Goal: Use online tool/utility: Utilize a website feature to perform a specific function

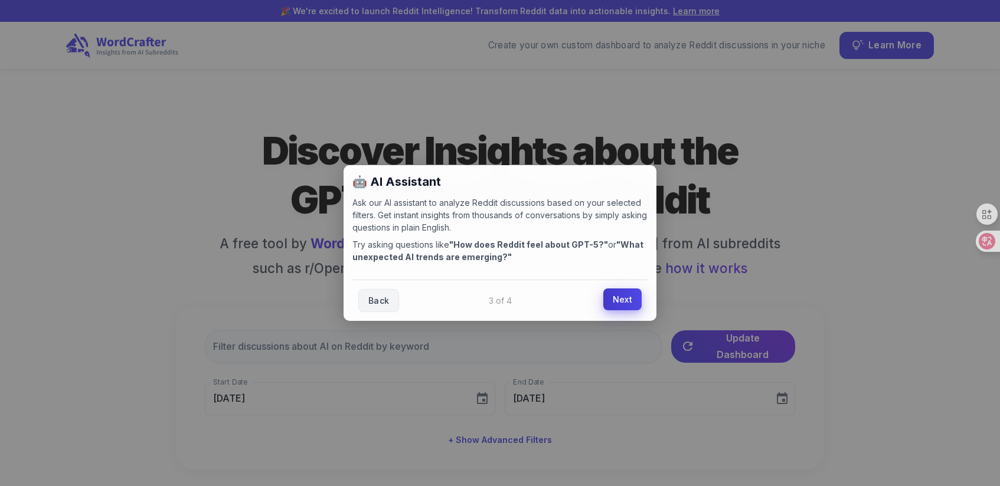
click at [628, 297] on link "Next" at bounding box center [622, 300] width 38 height 22
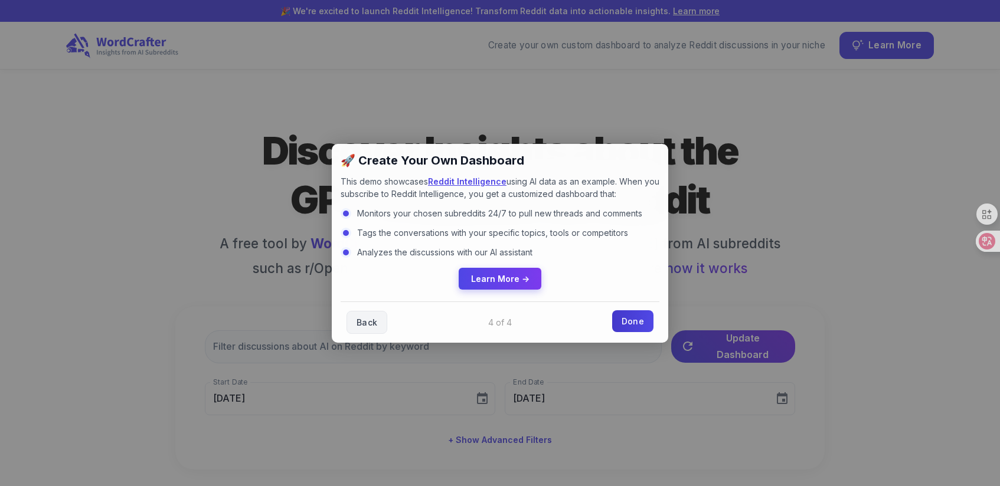
click at [624, 323] on link "Done" at bounding box center [632, 321] width 41 height 22
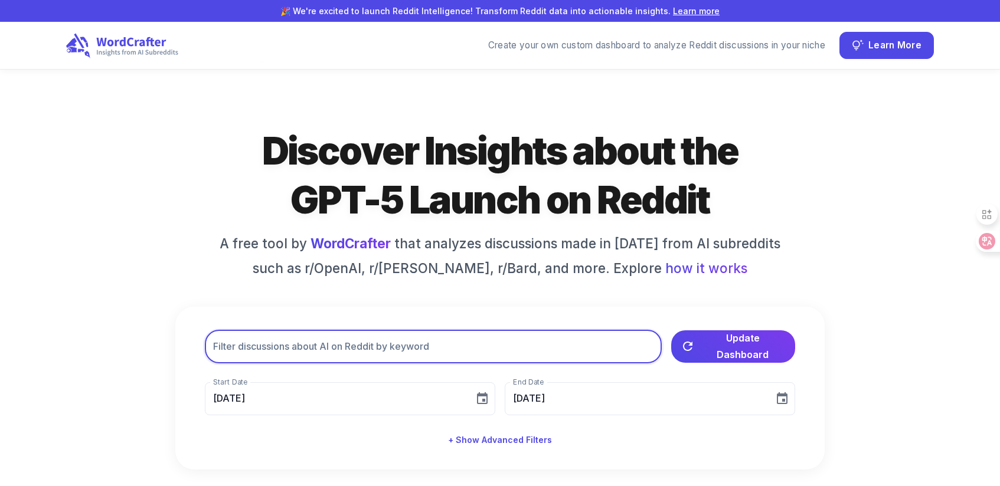
click at [454, 343] on input "text" at bounding box center [433, 347] width 457 height 33
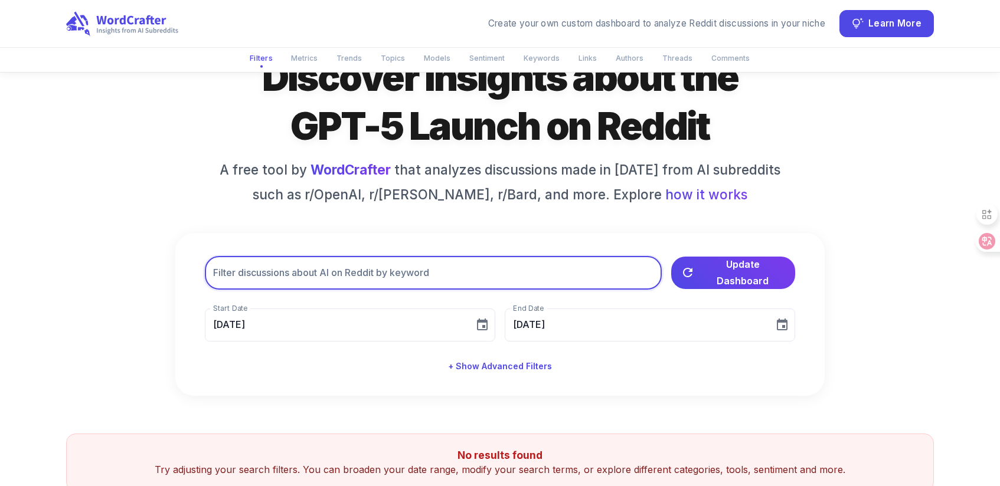
scroll to position [235, 0]
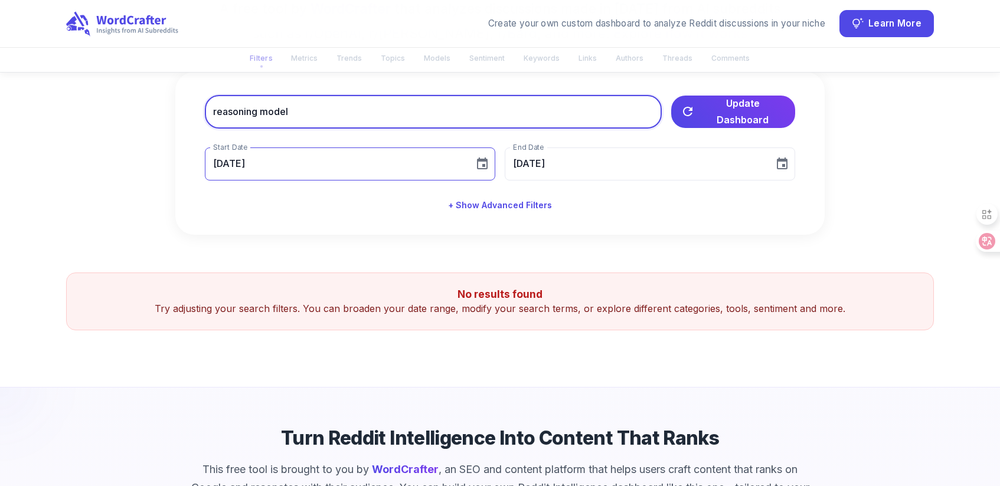
type input "reasoning model"
click at [351, 172] on input "09/14/2025" at bounding box center [335, 164] width 261 height 33
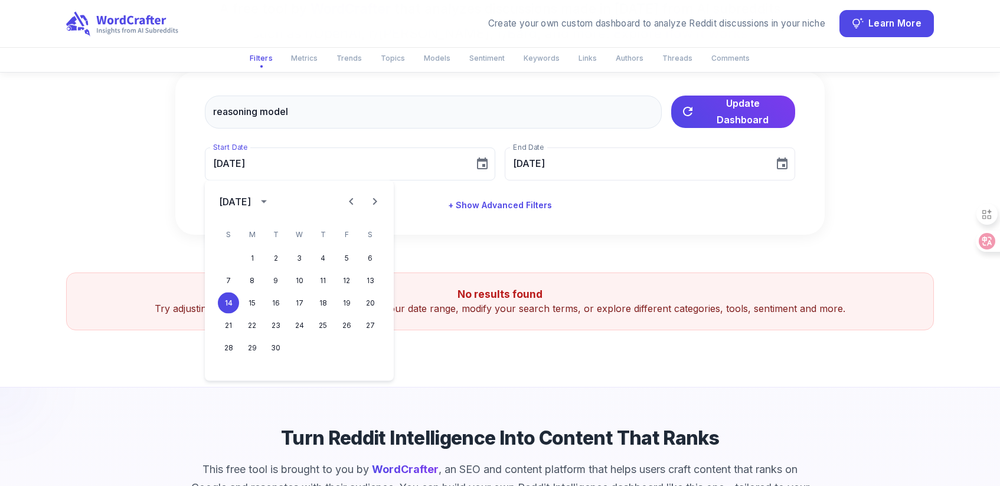
click at [251, 201] on div "September 2025" at bounding box center [235, 202] width 32 height 14
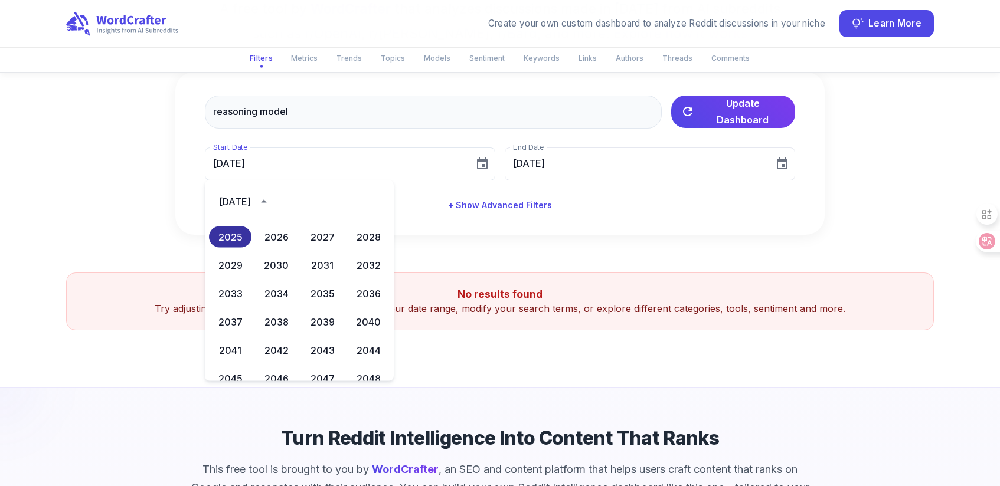
click at [226, 231] on button "2025" at bounding box center [230, 237] width 42 height 21
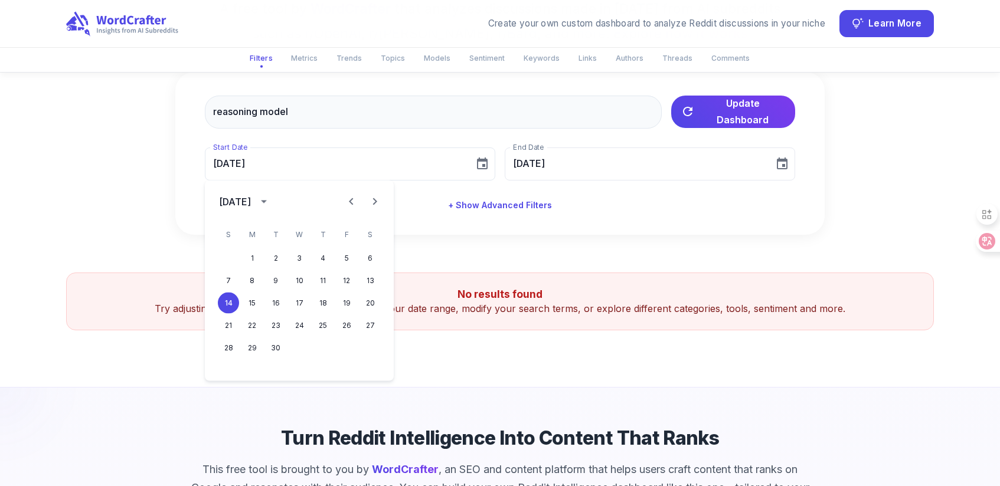
click at [242, 195] on div "September 2025" at bounding box center [235, 202] width 32 height 14
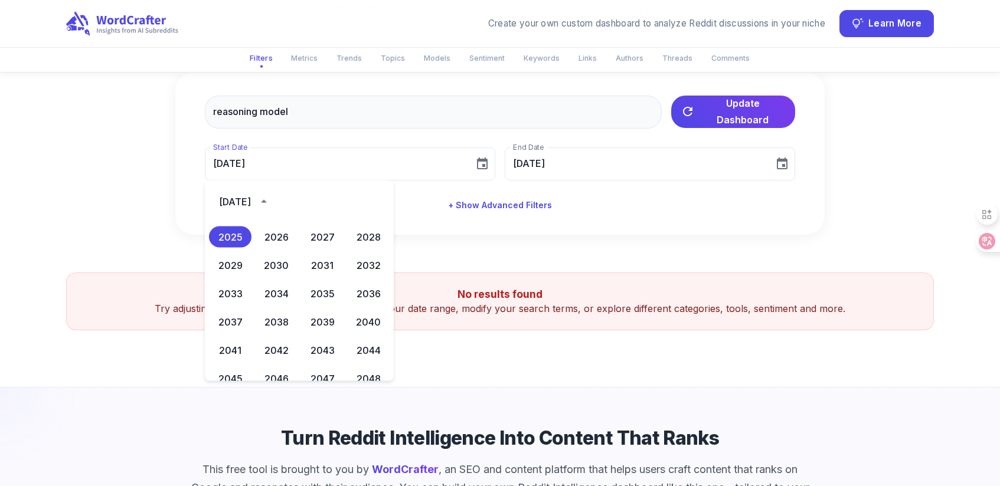
click at [250, 195] on div "September 2025" at bounding box center [235, 202] width 32 height 14
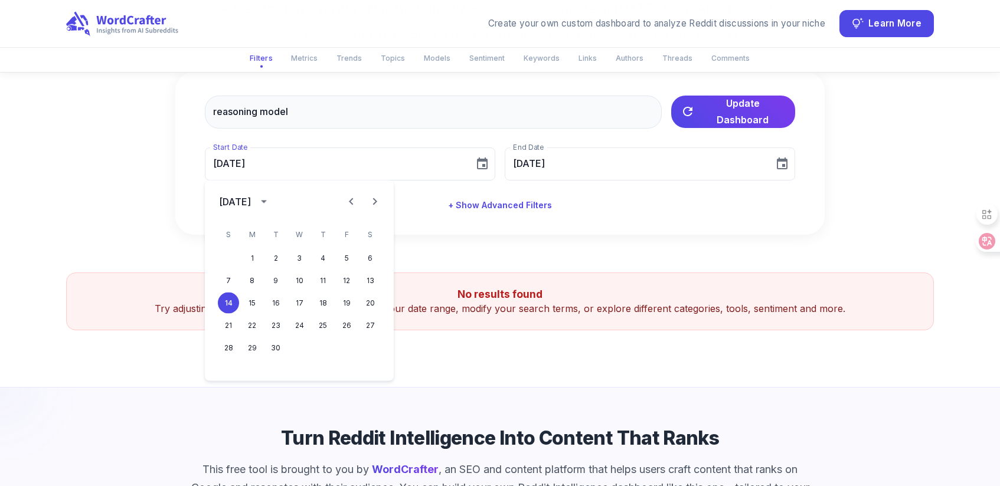
click at [349, 198] on icon "Previous month" at bounding box center [351, 202] width 14 height 14
click at [349, 198] on div at bounding box center [362, 202] width 47 height 24
click at [349, 199] on div at bounding box center [362, 202] width 47 height 24
click at [352, 204] on div at bounding box center [362, 202] width 47 height 24
click at [250, 279] on button "4" at bounding box center [251, 280] width 21 height 21
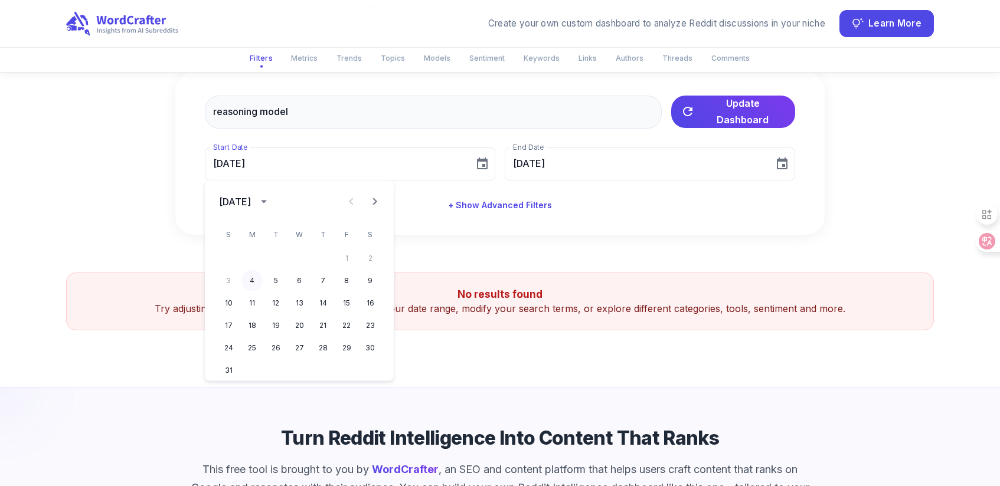
type input "08/04/2025"
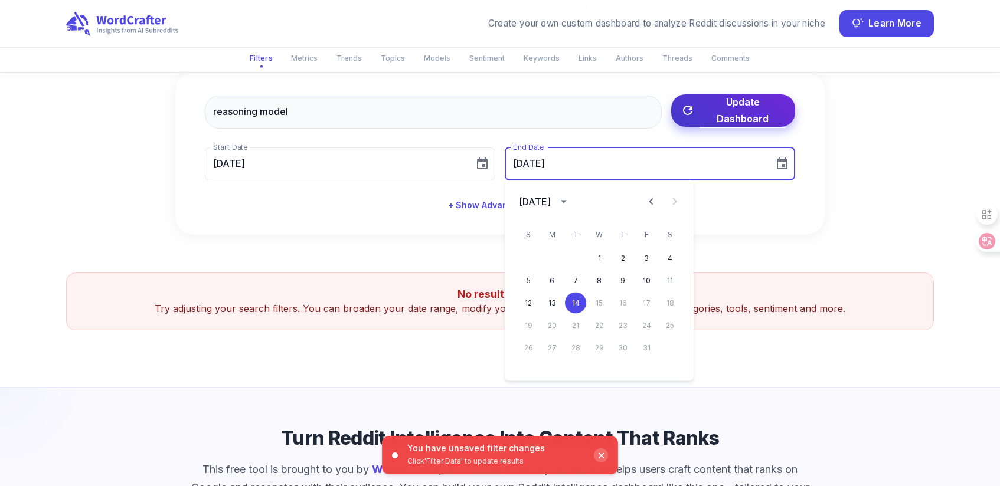
click at [728, 110] on span "Update Dashboard" at bounding box center [742, 110] width 86 height 33
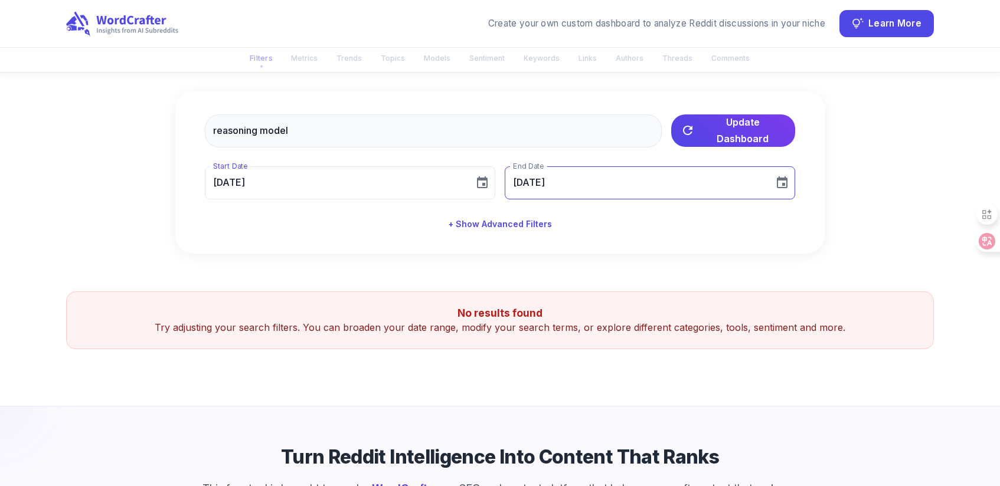
scroll to position [215, 0]
click at [683, 132] on icon "button" at bounding box center [687, 130] width 14 height 14
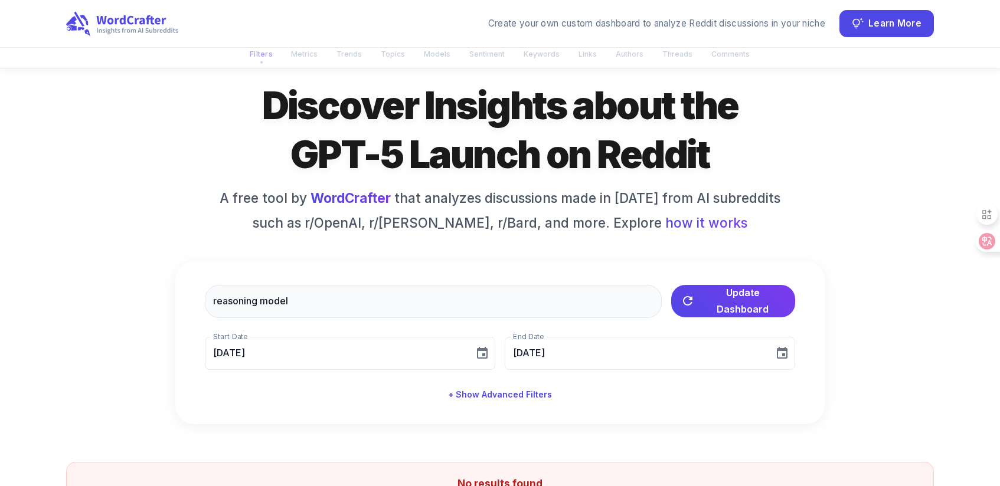
scroll to position [0, 0]
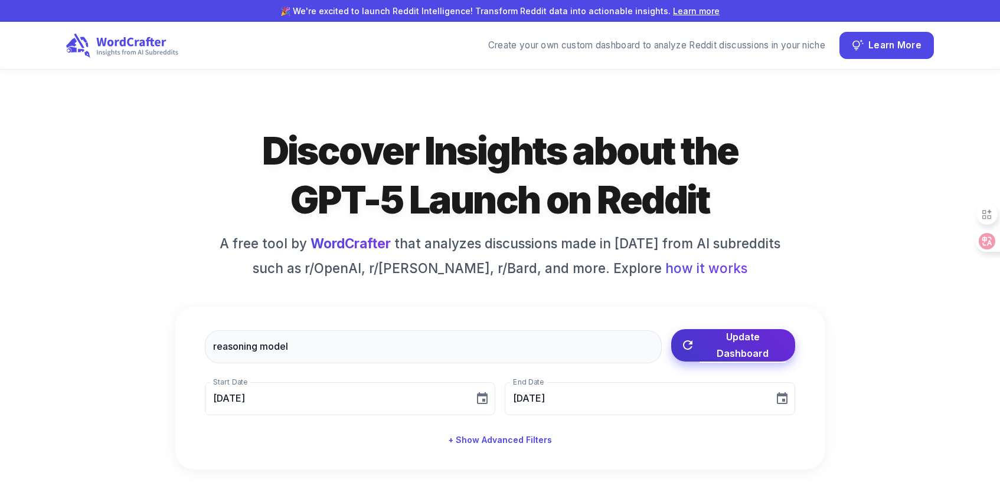
click at [749, 343] on span "Update Dashboard" at bounding box center [742, 345] width 86 height 33
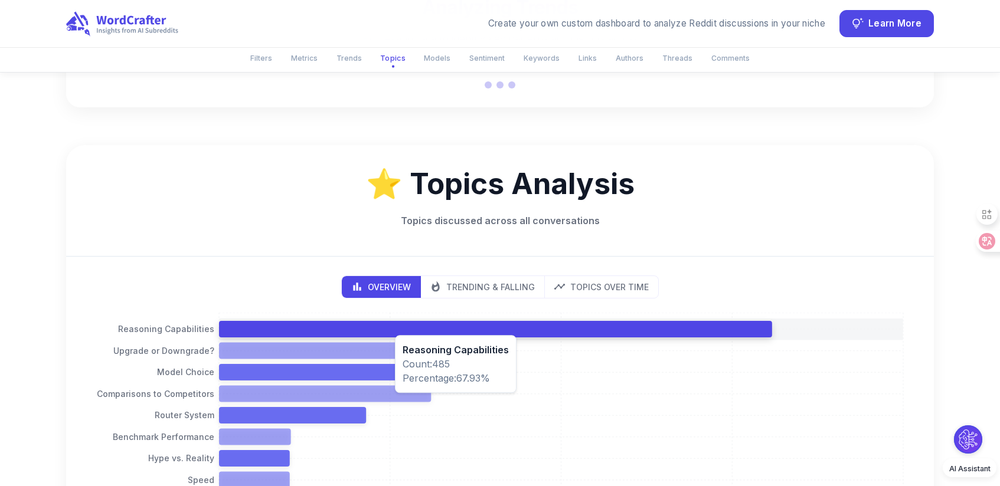
scroll to position [730, 0]
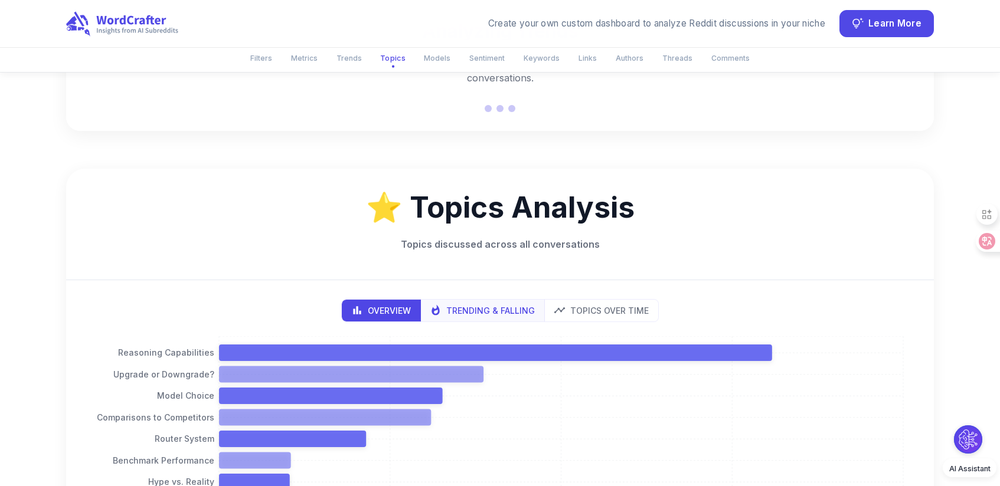
click at [493, 315] on p "Trending & Falling" at bounding box center [490, 311] width 89 height 12
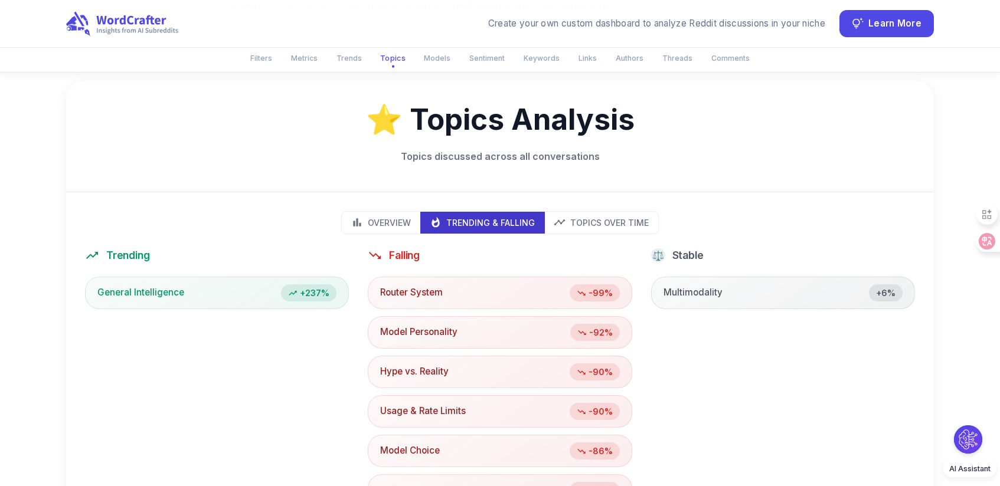
scroll to position [1298, 0]
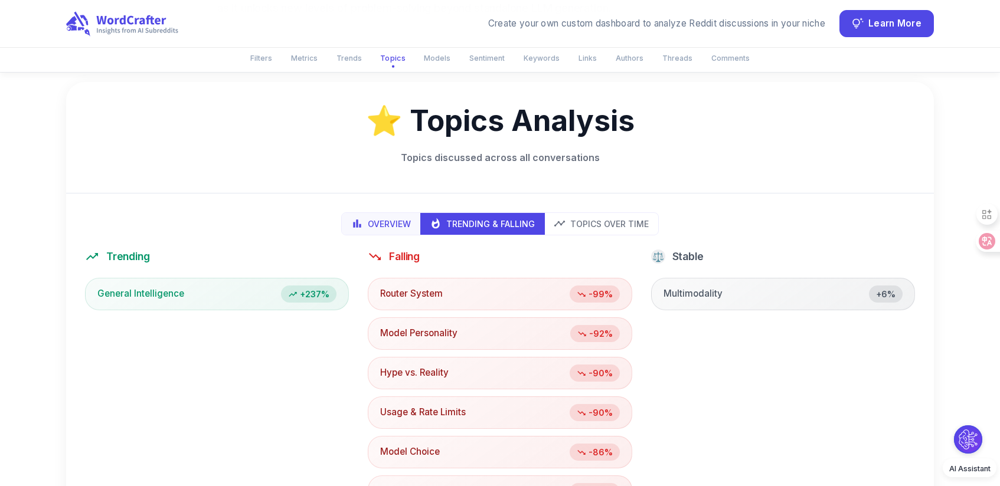
click at [391, 223] on p "Overview" at bounding box center [389, 224] width 43 height 12
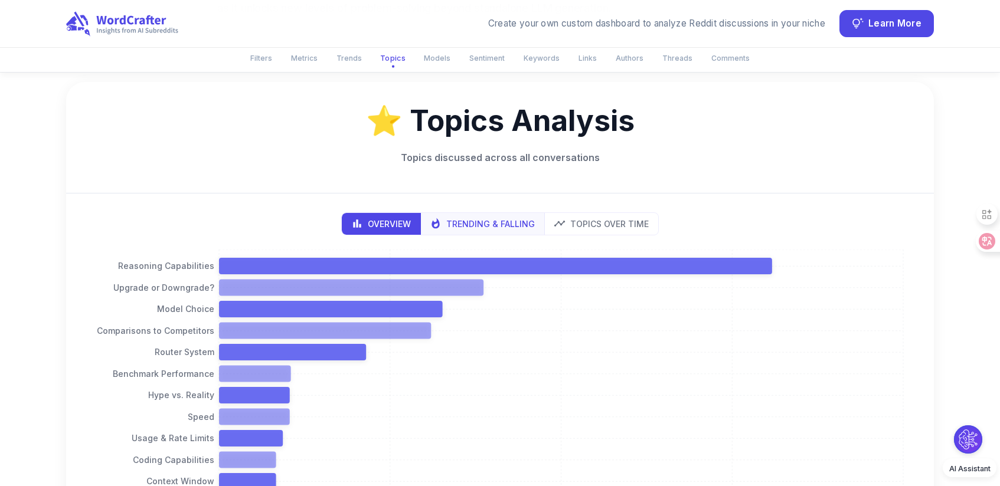
click at [487, 227] on p "Trending & Falling" at bounding box center [490, 224] width 89 height 12
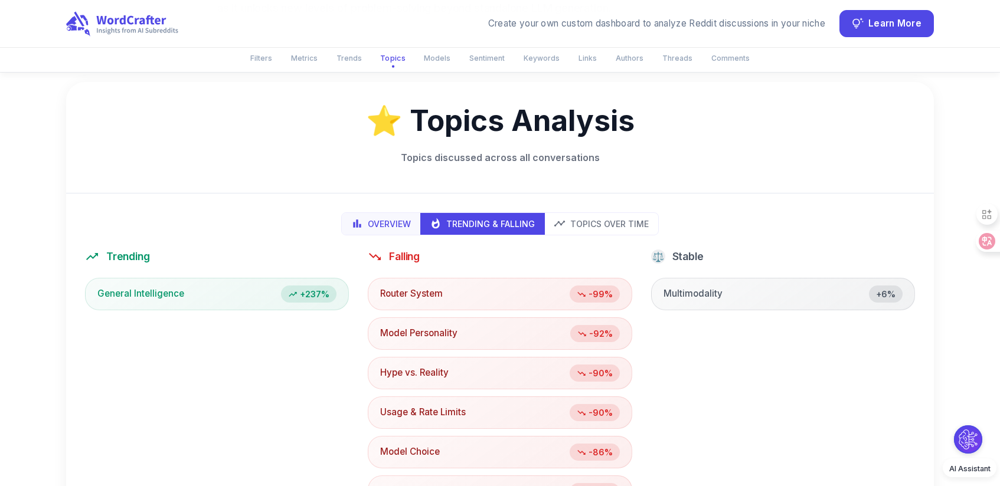
click at [390, 213] on button "Overview" at bounding box center [381, 224] width 79 height 22
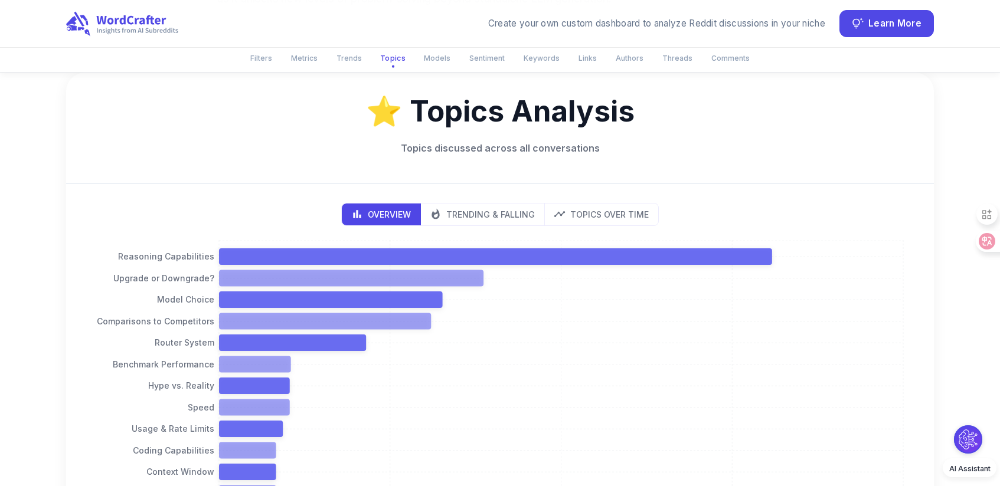
scroll to position [1329, 0]
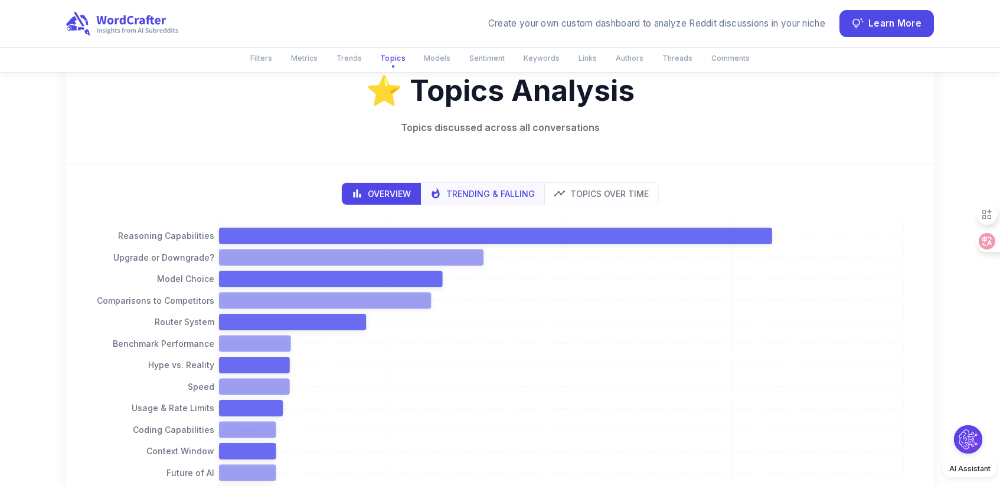
click at [472, 199] on p "Trending & Falling" at bounding box center [490, 194] width 89 height 12
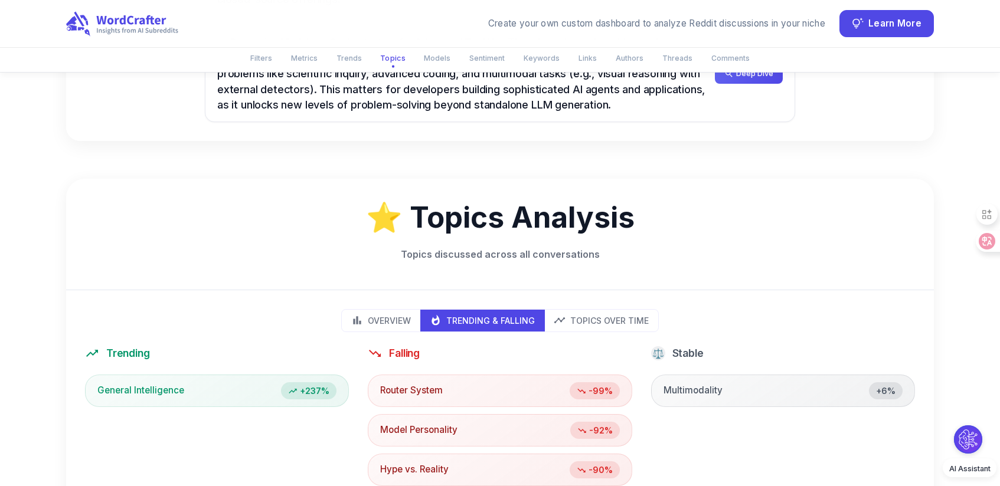
scroll to position [1274, 0]
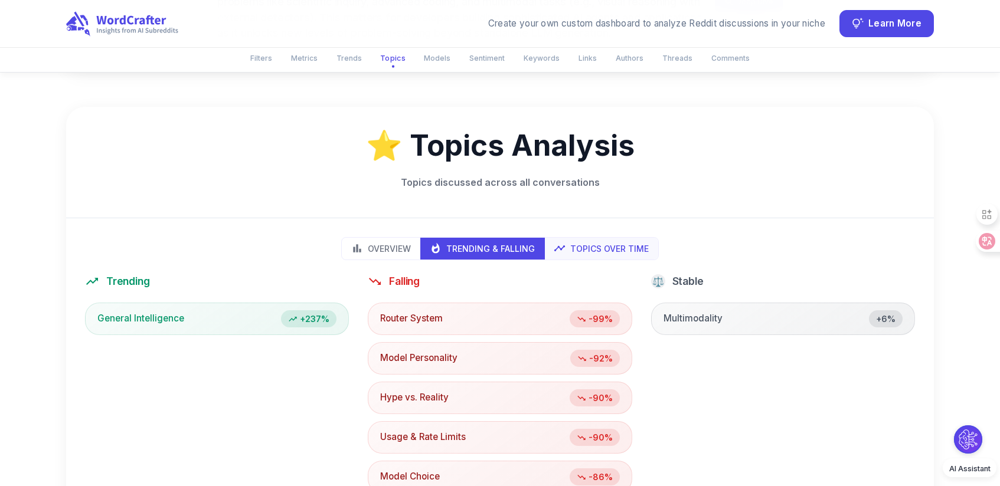
click at [626, 250] on p "Topics Over Time" at bounding box center [609, 249] width 78 height 12
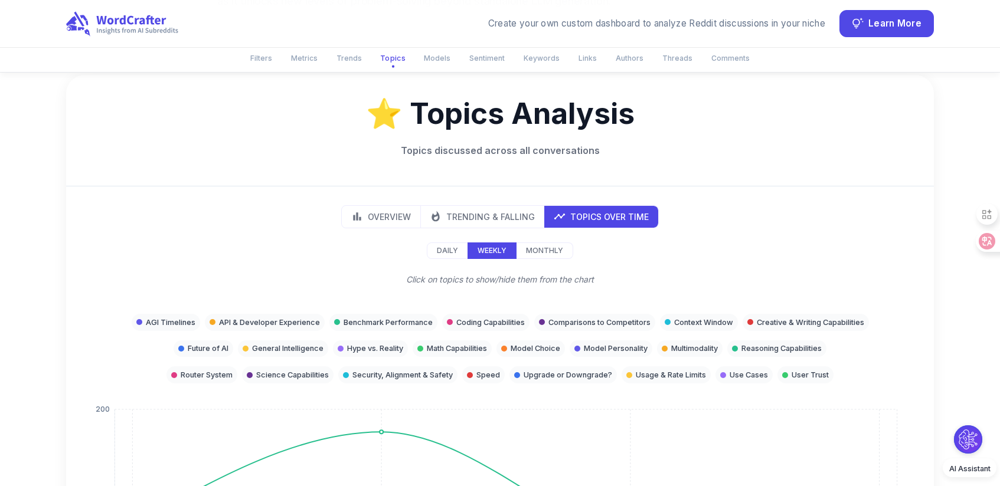
scroll to position [1127, 0]
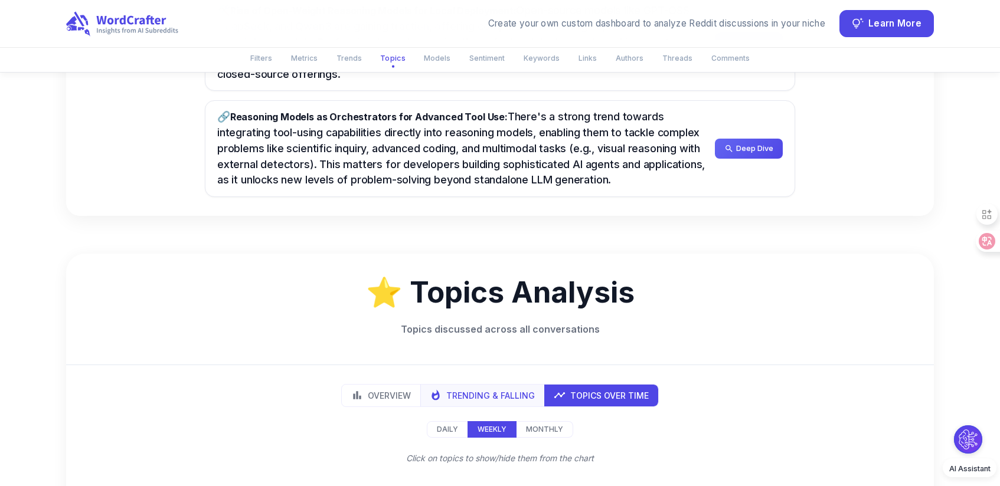
click at [526, 397] on p "Trending & Falling" at bounding box center [490, 396] width 89 height 12
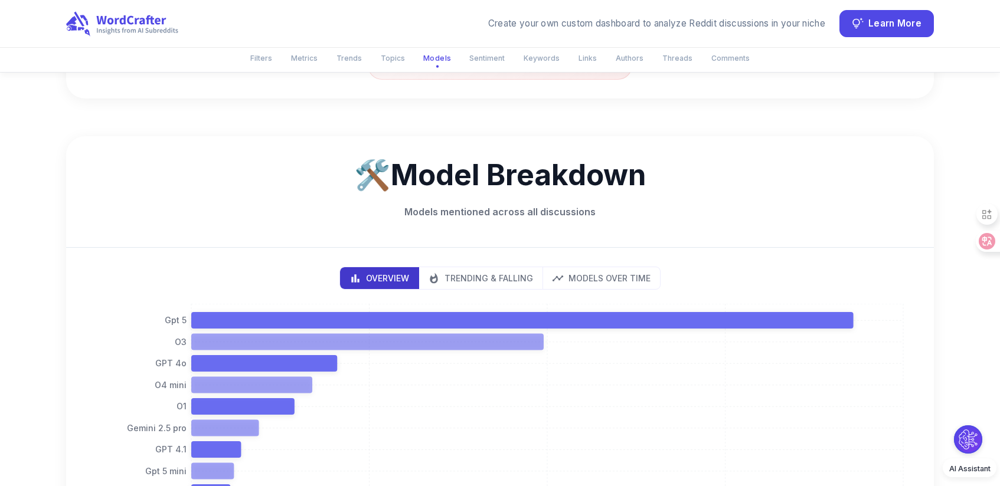
scroll to position [2366, 0]
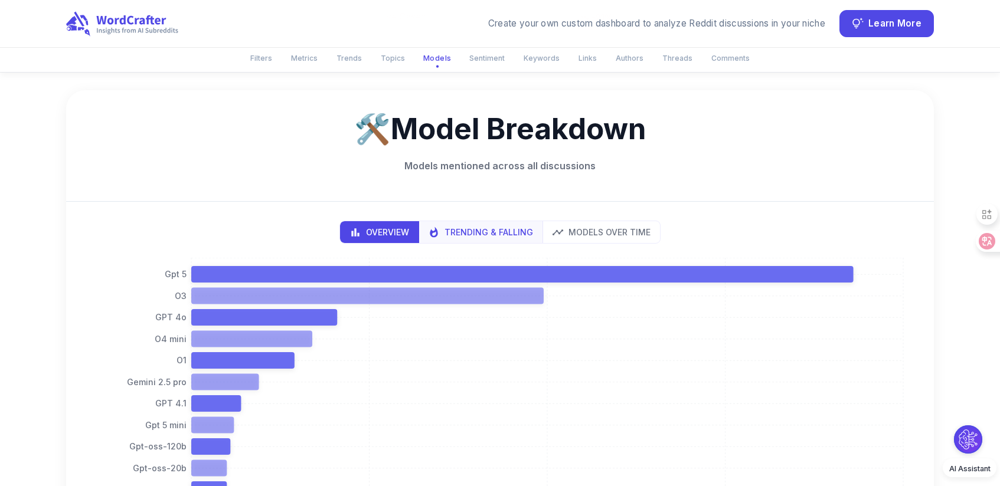
click at [493, 228] on p "Trending & Falling" at bounding box center [488, 232] width 89 height 12
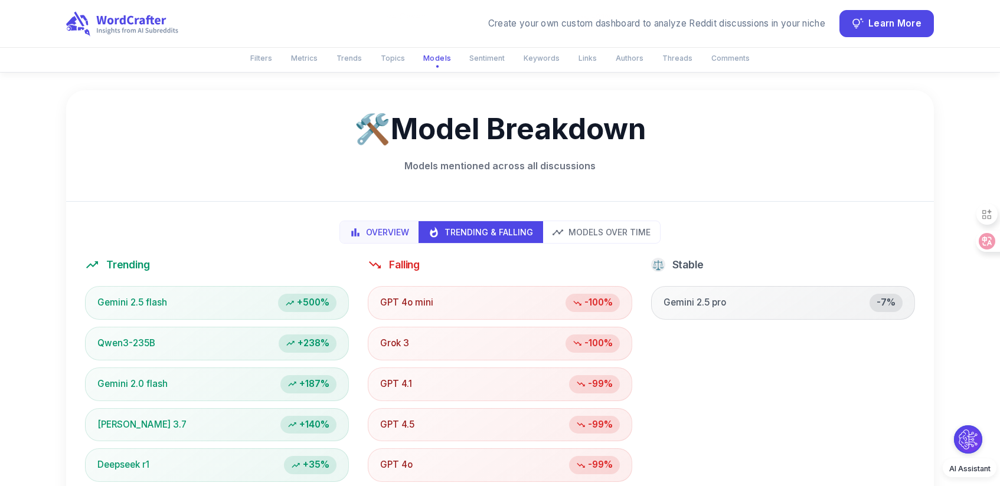
click at [352, 235] on icon "bar chart" at bounding box center [355, 232] width 8 height 8
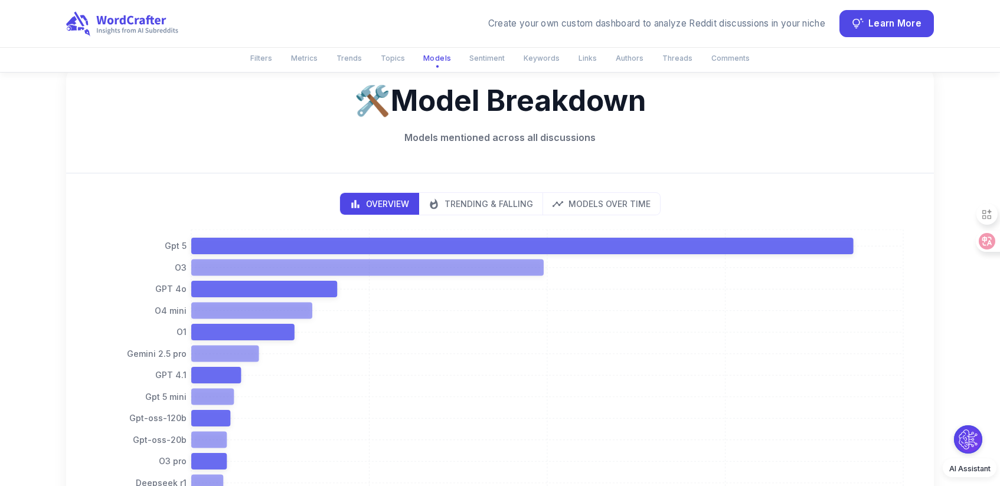
scroll to position [2373, 0]
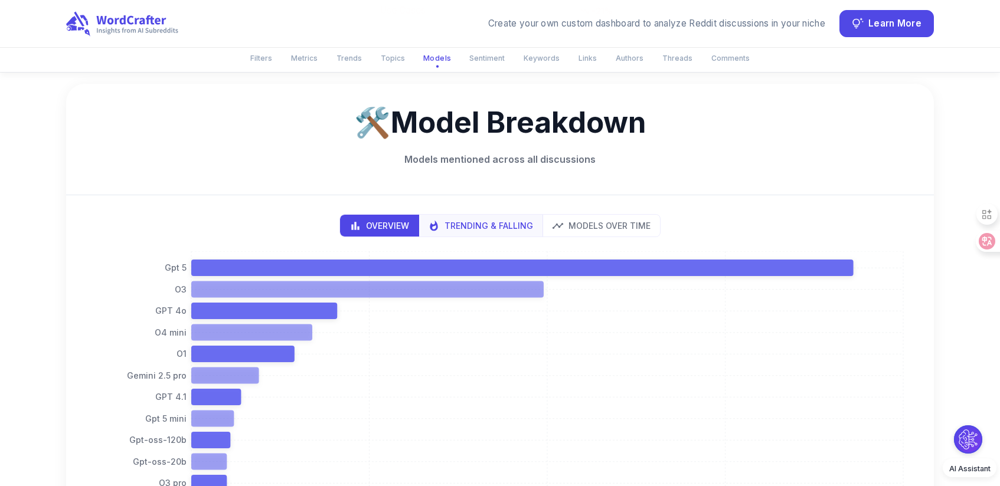
click at [477, 223] on p "Trending & Falling" at bounding box center [488, 226] width 89 height 12
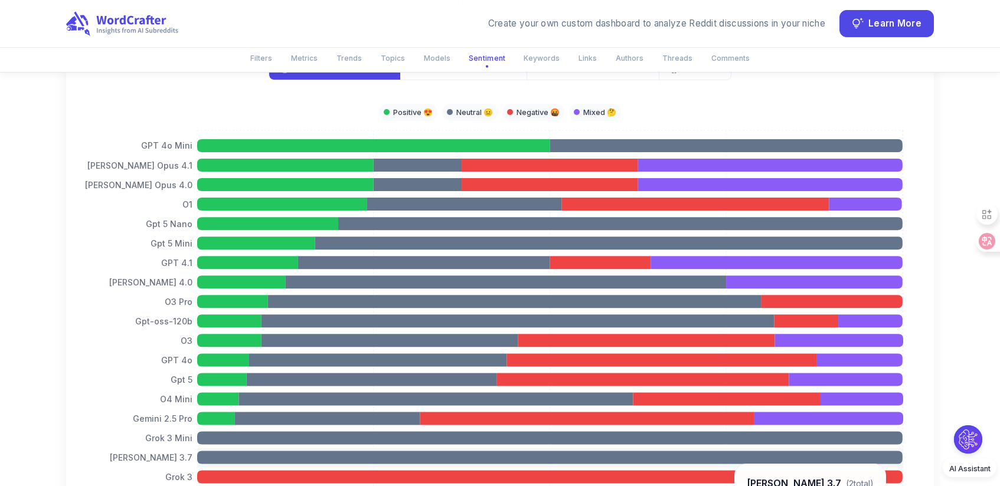
scroll to position [3647, 0]
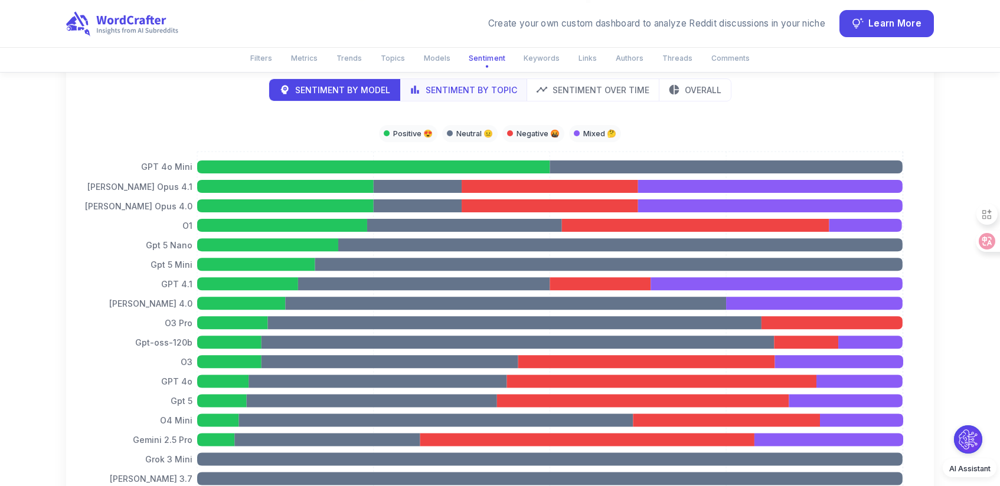
click at [478, 92] on p "Sentiment by Topic" at bounding box center [471, 90] width 91 height 12
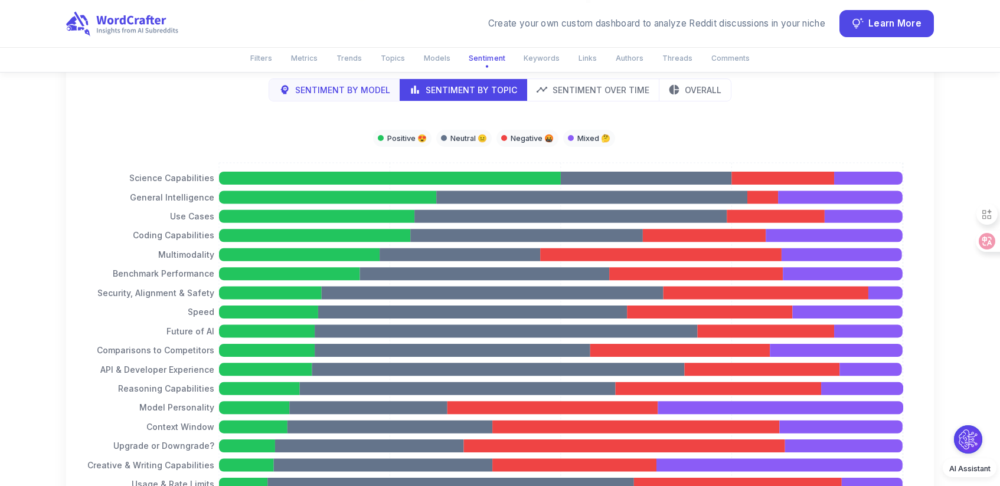
click at [336, 92] on p "Sentiment by Model" at bounding box center [342, 90] width 95 height 12
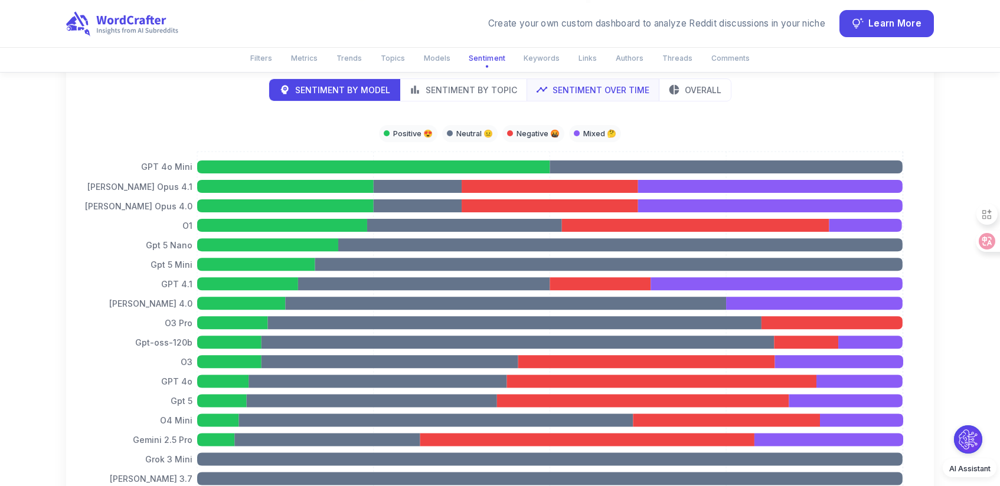
click at [603, 87] on p "Sentiment Over Time" at bounding box center [600, 90] width 97 height 12
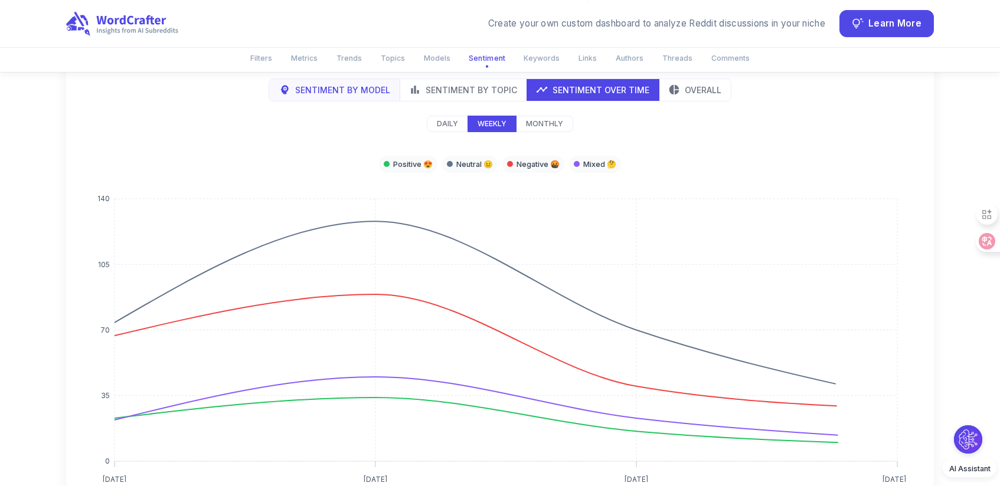
click at [319, 85] on p "Sentiment by Model" at bounding box center [342, 90] width 95 height 12
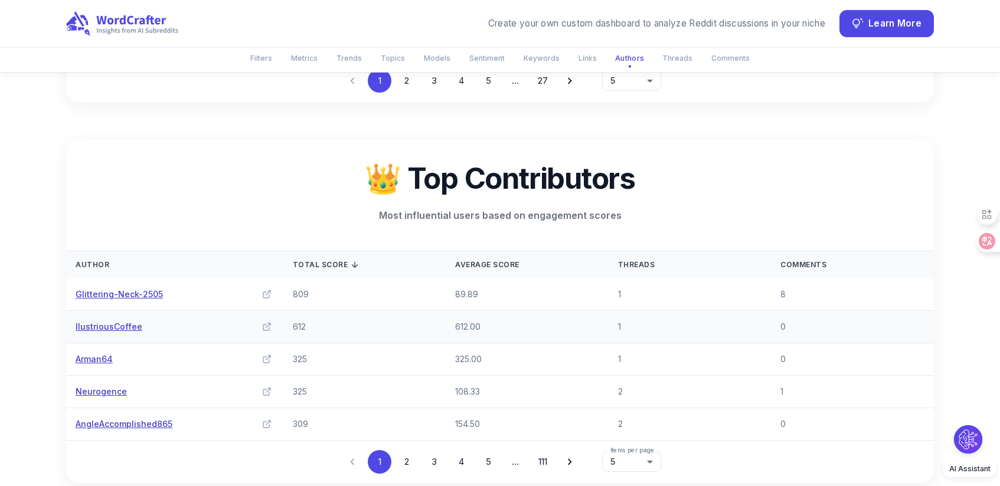
scroll to position [5426, 0]
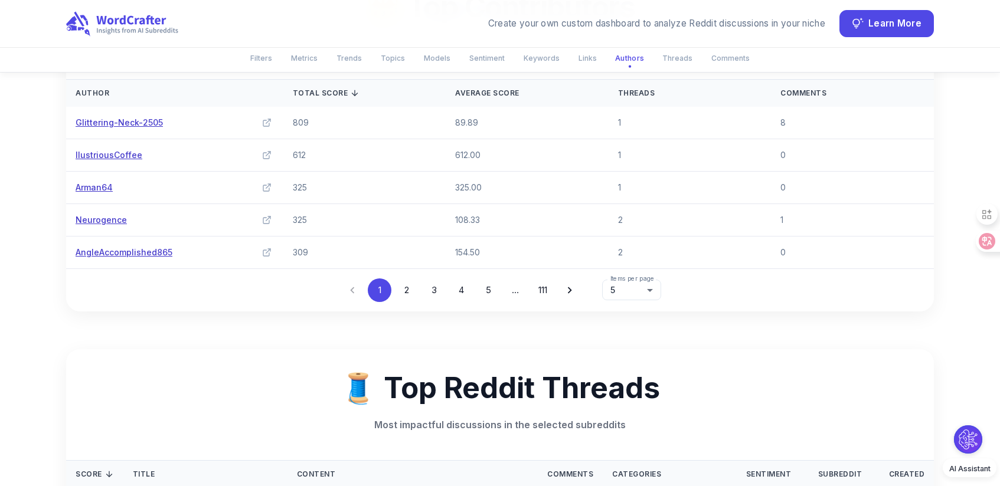
click at [398, 302] on button "2" at bounding box center [407, 291] width 24 height 24
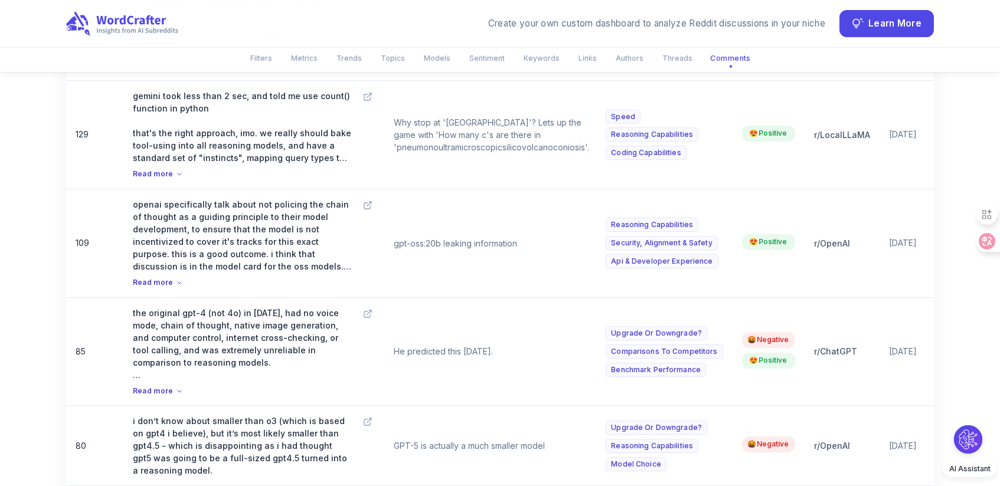
scroll to position [7311, 0]
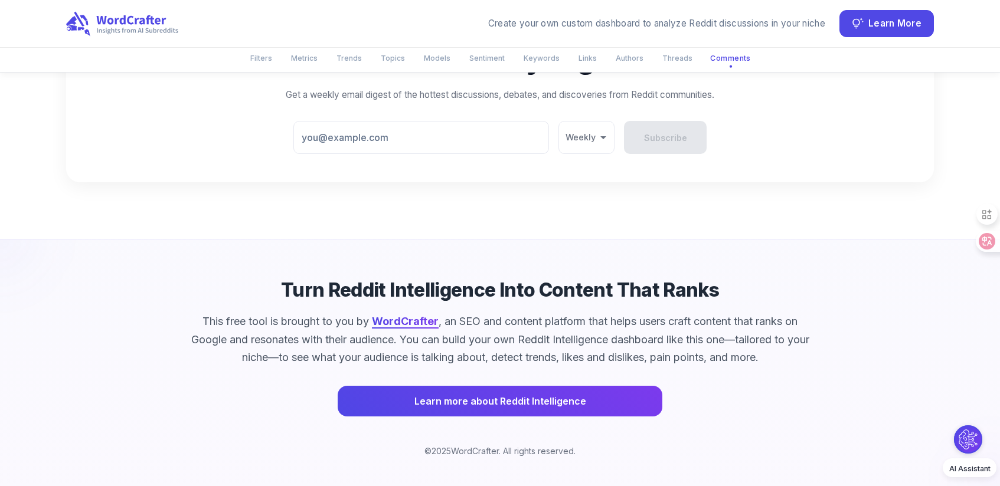
click at [396, 320] on link "WordCrafter" at bounding box center [405, 321] width 67 height 12
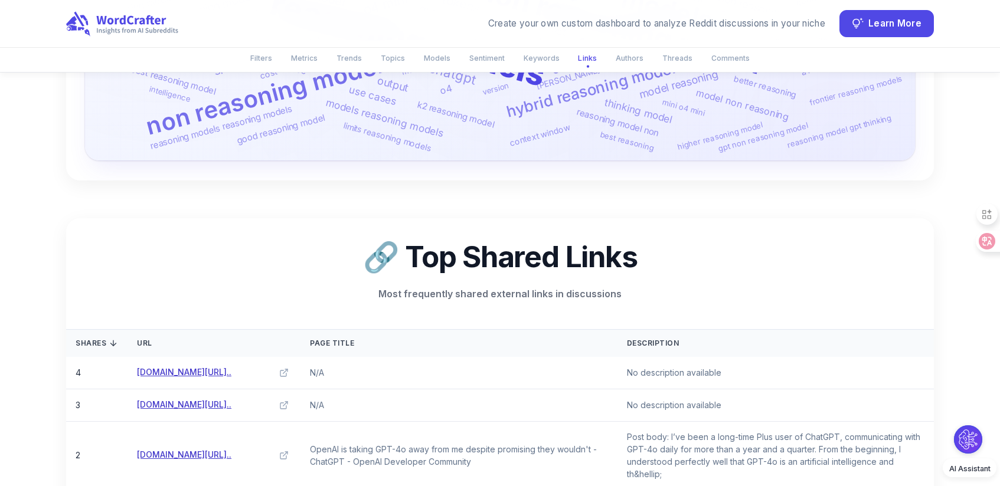
scroll to position [4781, 0]
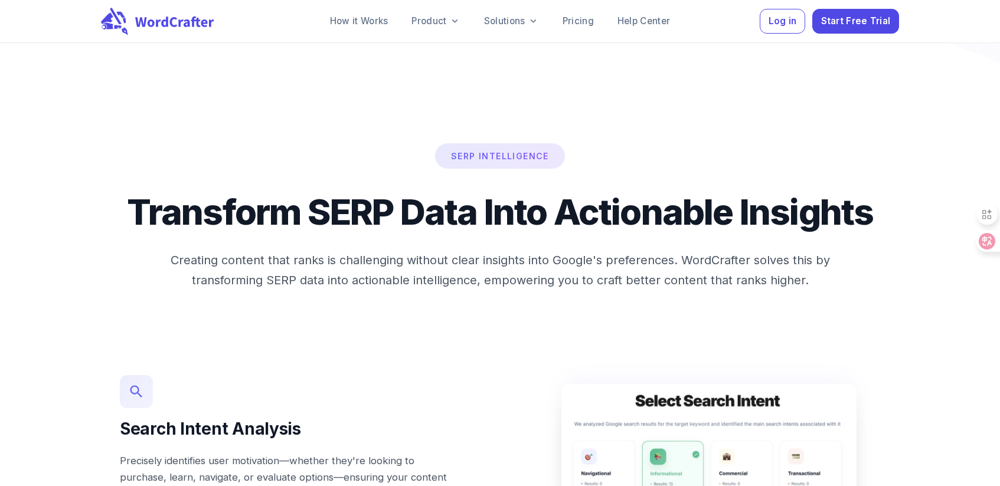
scroll to position [1166, 0]
